Goal: Task Accomplishment & Management: Complete application form

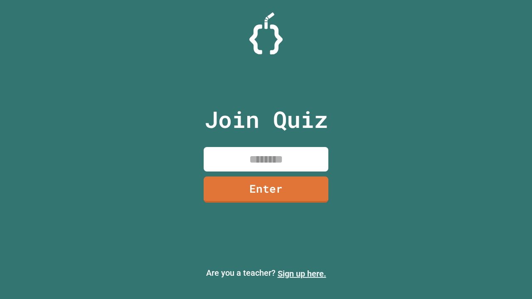
click at [302, 274] on link "Sign up here." at bounding box center [302, 274] width 49 height 10
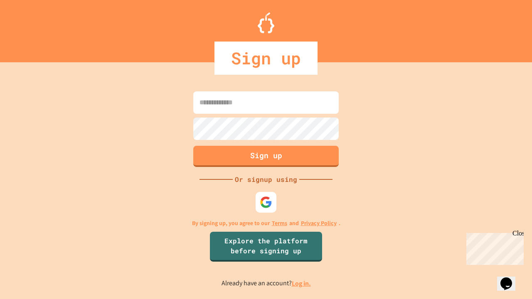
click at [302, 283] on link "Log in." at bounding box center [301, 283] width 19 height 9
